Goal: Find specific page/section: Find specific page/section

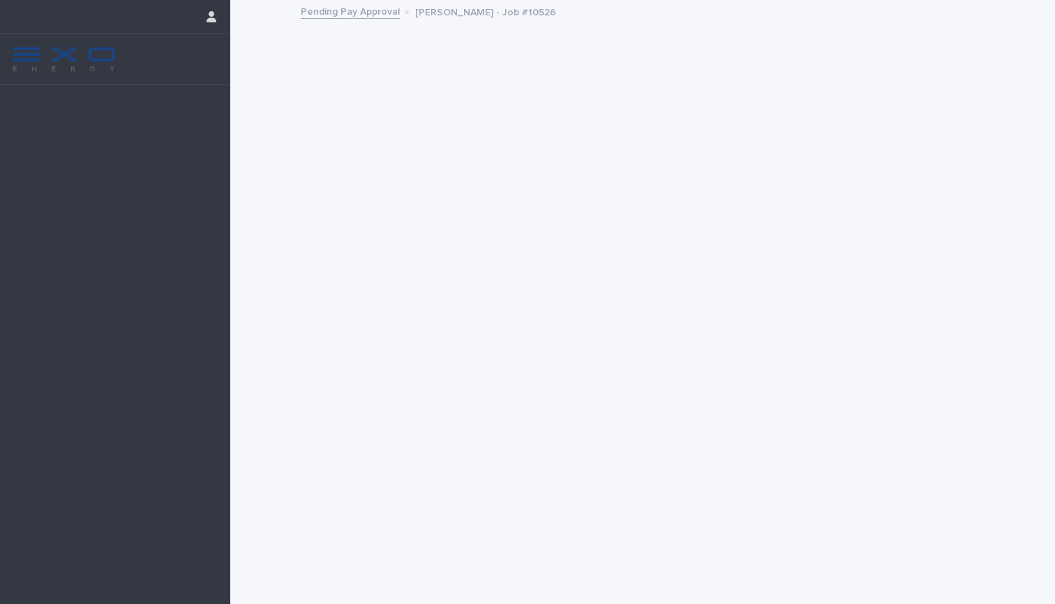
click at [100, 54] on img at bounding box center [64, 59] width 106 height 28
click at [211, 20] on icon "button" at bounding box center [212, 16] width 10 height 11
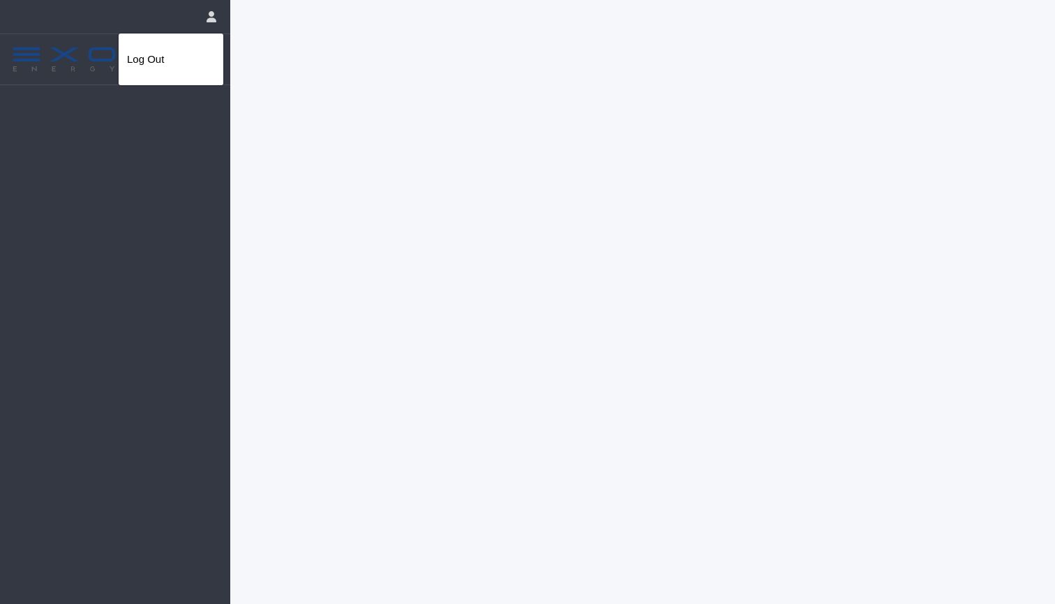
click at [235, 130] on div at bounding box center [527, 302] width 1055 height 604
